Goal: Navigation & Orientation: Find specific page/section

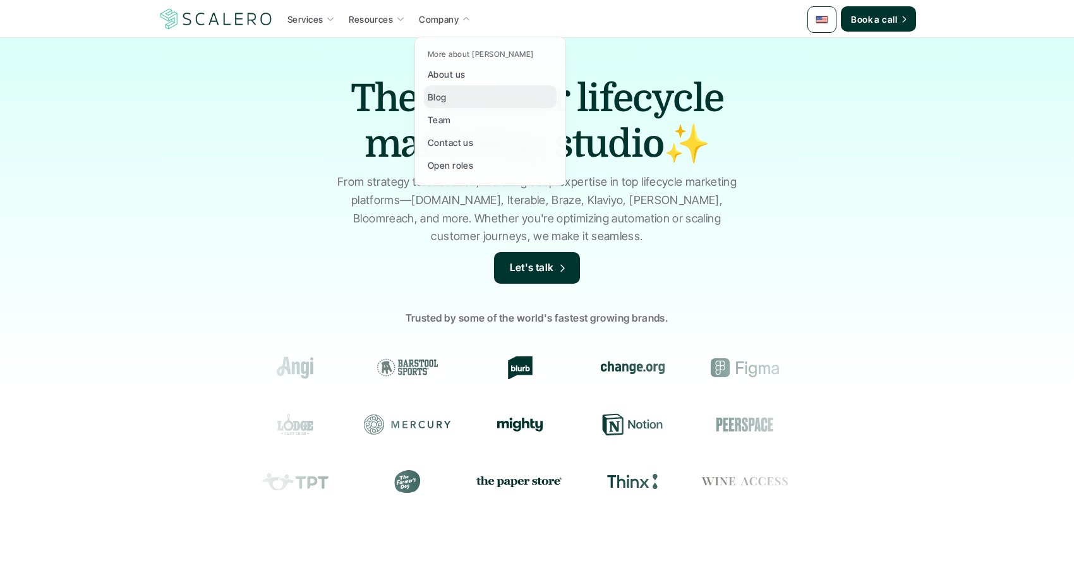
click at [428, 98] on p "Blog" at bounding box center [437, 96] width 19 height 13
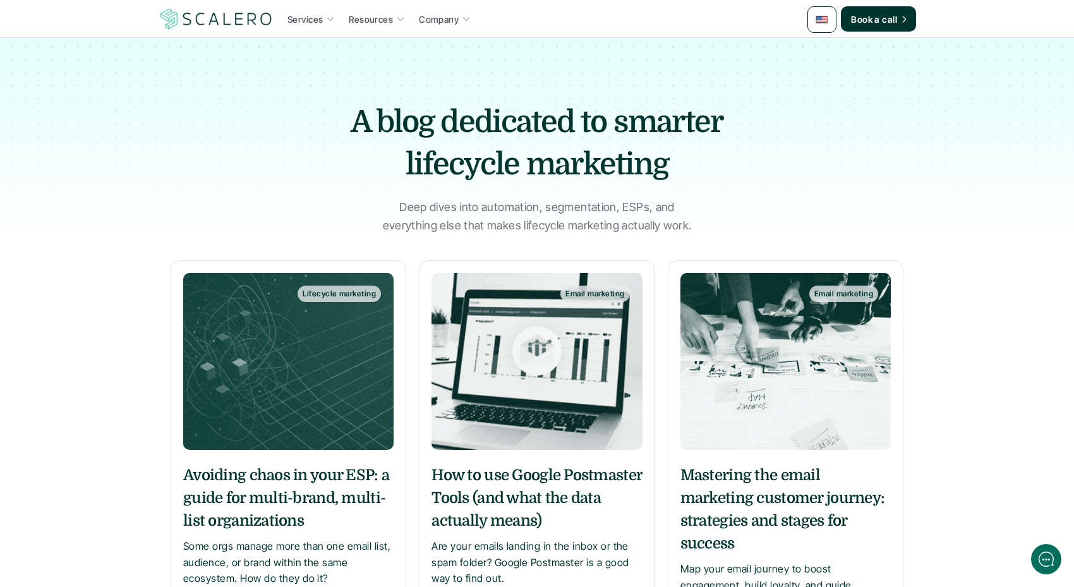
click at [327, 287] on div "Lifecycle marketing" at bounding box center [339, 294] width 83 height 16
click at [565, 385] on img at bounding box center [537, 361] width 210 height 177
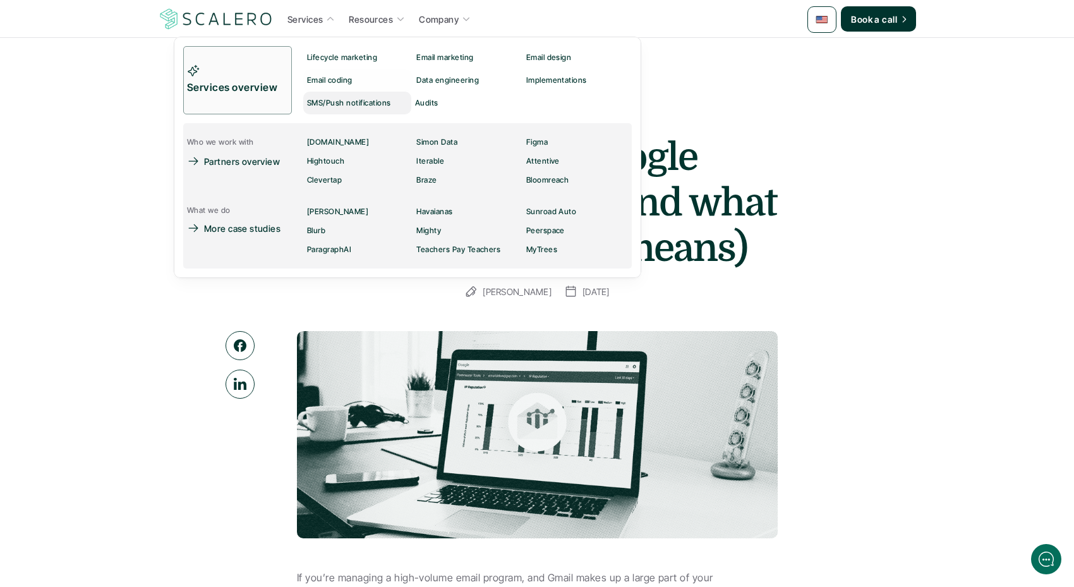
click at [334, 95] on div "SMS/Push notifications" at bounding box center [353, 102] width 92 height 15
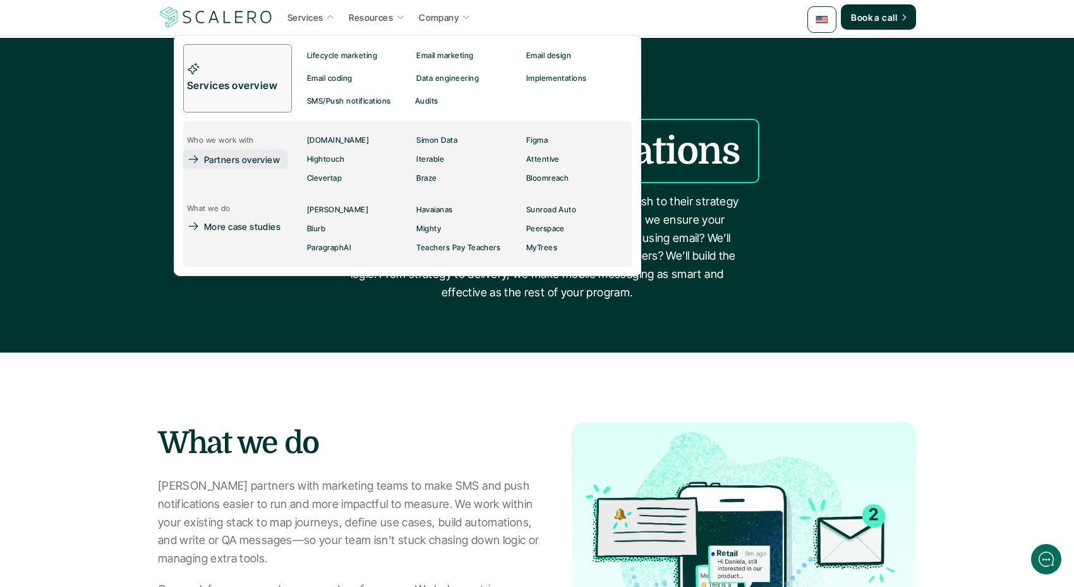
click at [252, 164] on p "Partners overview" at bounding box center [242, 159] width 76 height 13
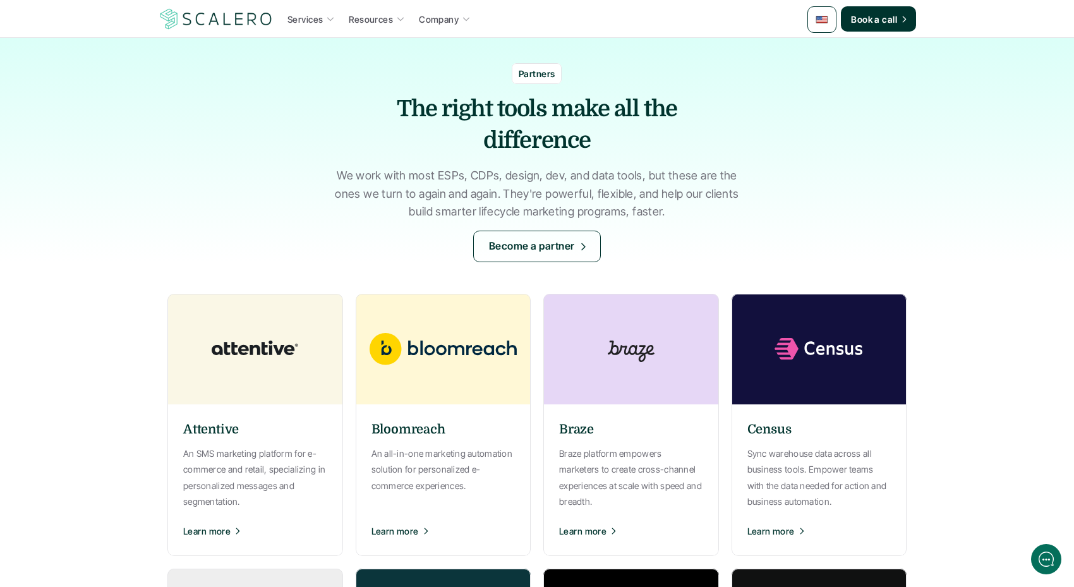
click at [490, 340] on img at bounding box center [443, 349] width 190 height 111
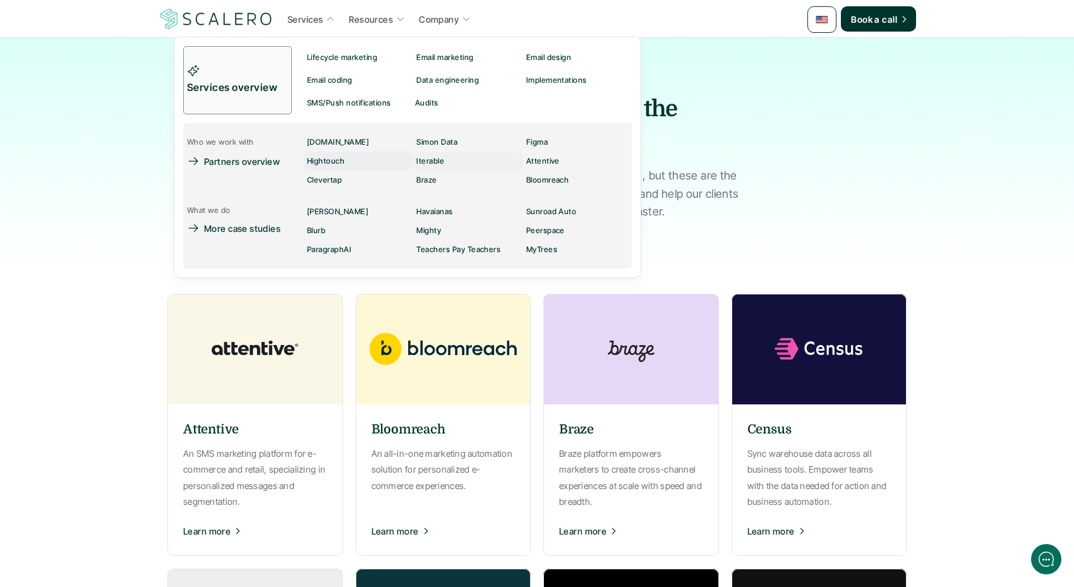
click at [430, 155] on div "Iterable" at bounding box center [433, 161] width 35 height 15
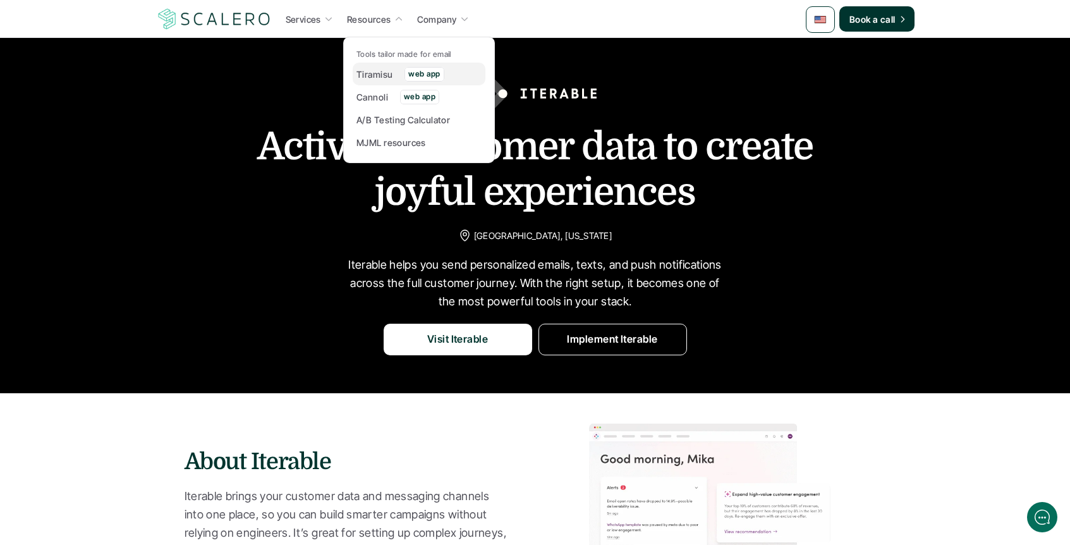
click at [371, 75] on p "Tiramisu" at bounding box center [374, 74] width 36 height 13
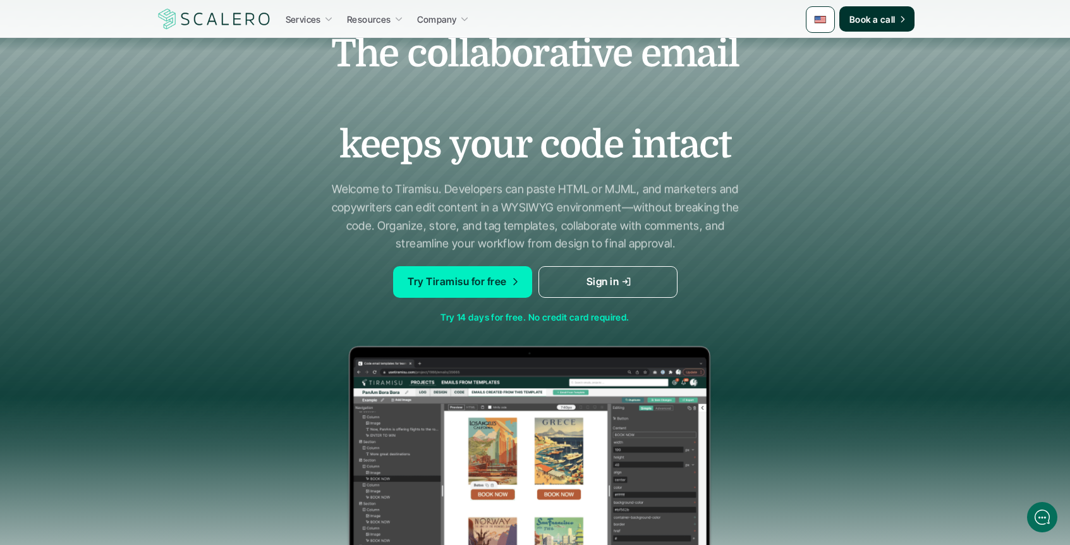
scroll to position [88, 0]
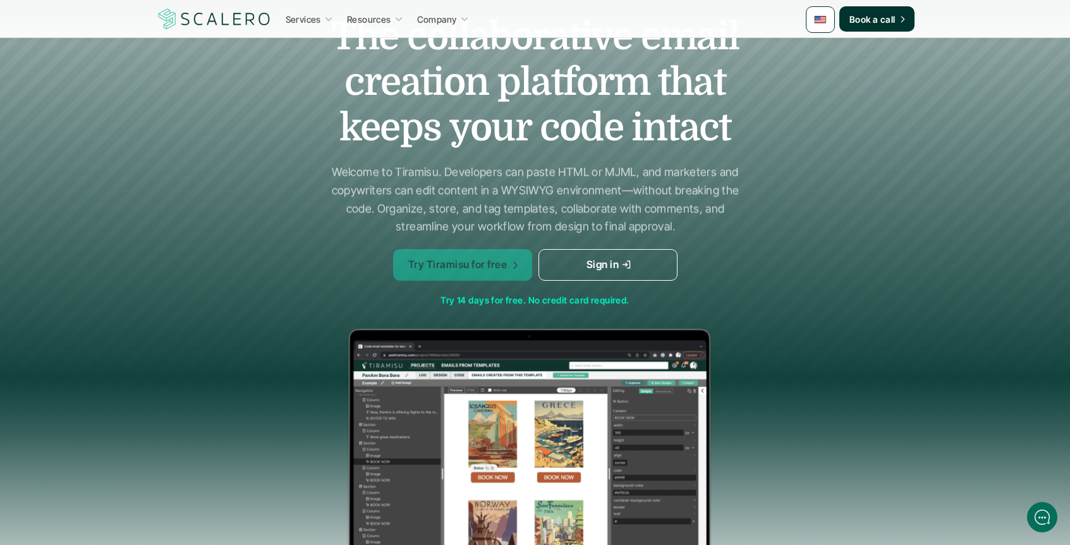
click at [483, 263] on p "Try Tiramisu for free" at bounding box center [456, 265] width 99 height 16
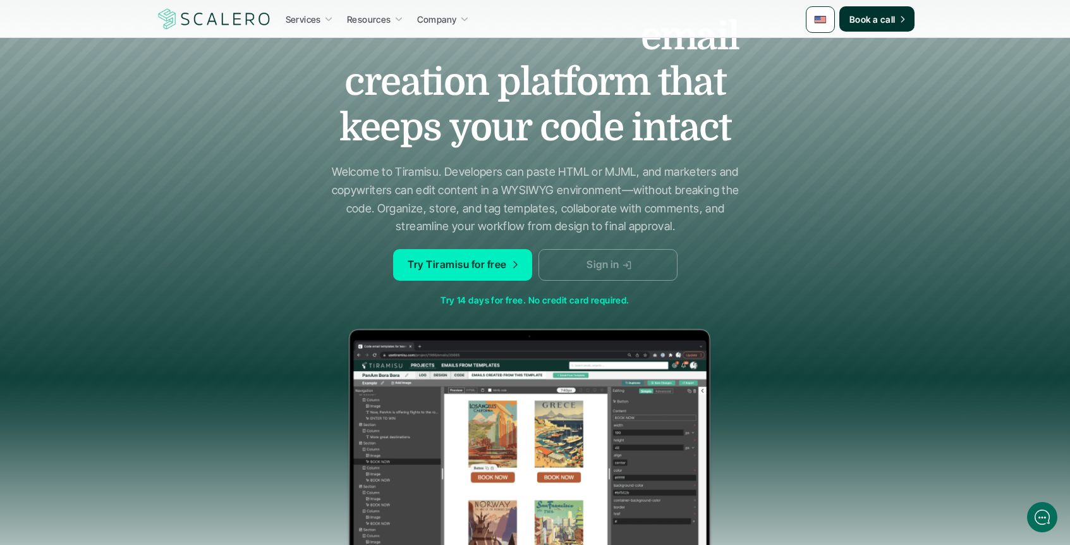
click at [605, 260] on p "Sign in" at bounding box center [602, 265] width 32 height 16
